Goal: Ask a question

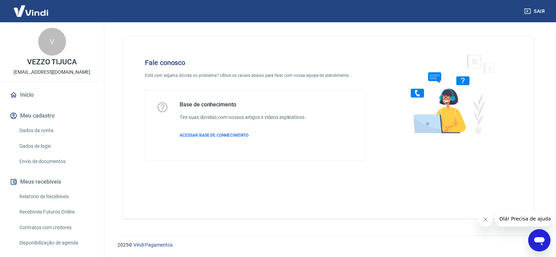
click at [540, 235] on icon "Abrir janela de mensagens" at bounding box center [539, 240] width 13 height 13
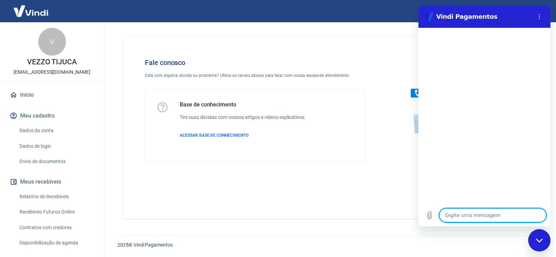
click at [351, 142] on div "Base de conhecimento Tire suas dúvidas com nossos artigos e vídeos explicativos…" at bounding box center [255, 125] width 198 height 48
click at [444, 211] on textarea at bounding box center [493, 215] width 107 height 14
type textarea "B"
type textarea "x"
type textarea "BO"
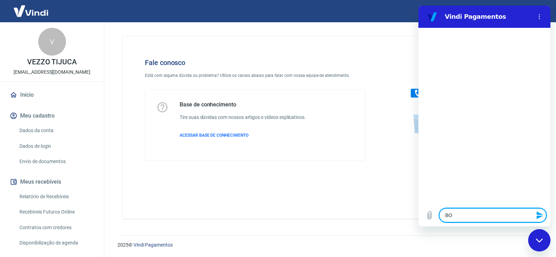
type textarea "x"
type textarea "BOA"
type textarea "x"
type textarea "BOA"
type textarea "x"
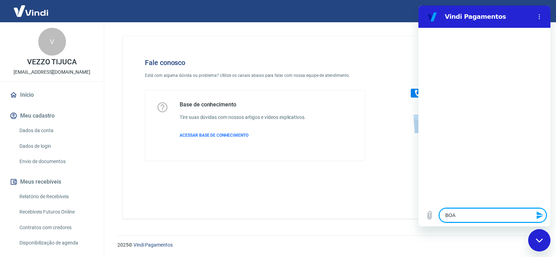
type textarea "BOA T"
type textarea "x"
type textarea "BOA TA"
type textarea "x"
type textarea "BOA TAR"
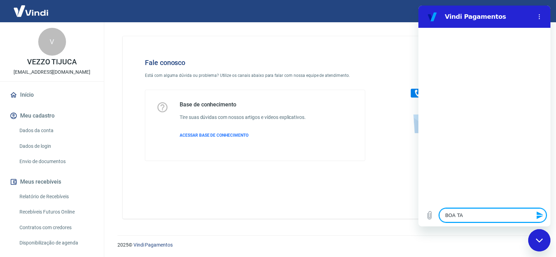
type textarea "x"
type textarea "BOA TARD"
type textarea "x"
type textarea "BOA TARDE"
type textarea "x"
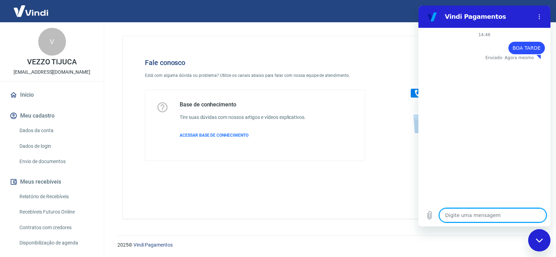
type textarea "x"
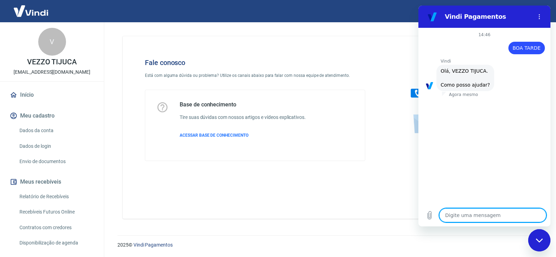
scroll to position [39, 0]
